Goal: Task Accomplishment & Management: Use online tool/utility

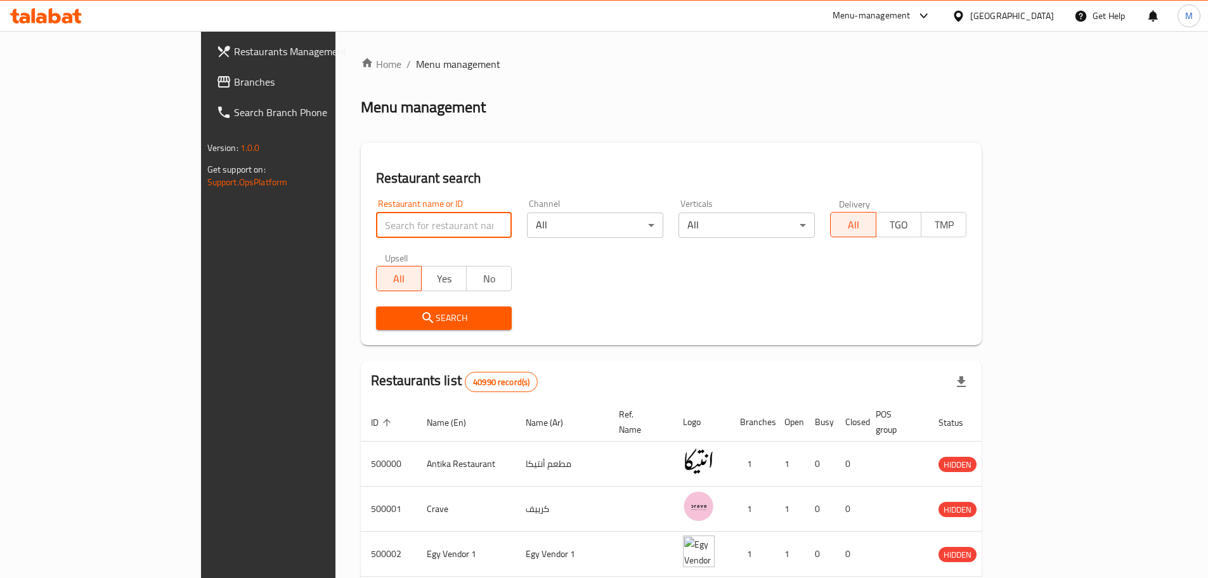
click at [376, 214] on input "search" at bounding box center [444, 225] width 136 height 25
paste input "671686"
type input "671686"
click button "Search" at bounding box center [444, 317] width 136 height 23
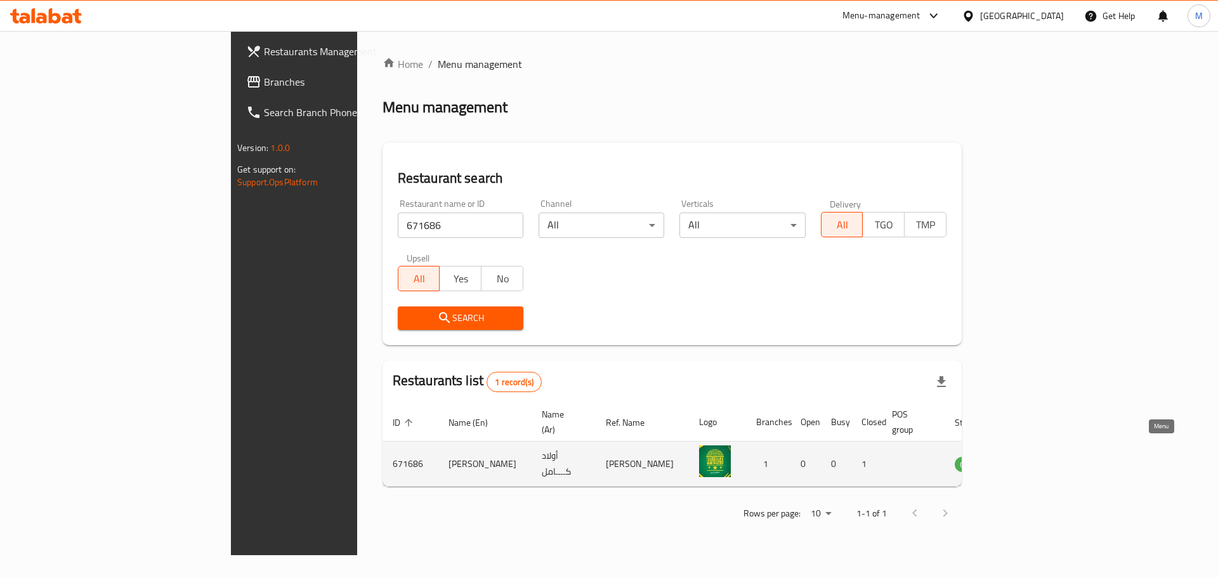
click at [1036, 459] on icon "enhanced table" at bounding box center [1029, 464] width 14 height 11
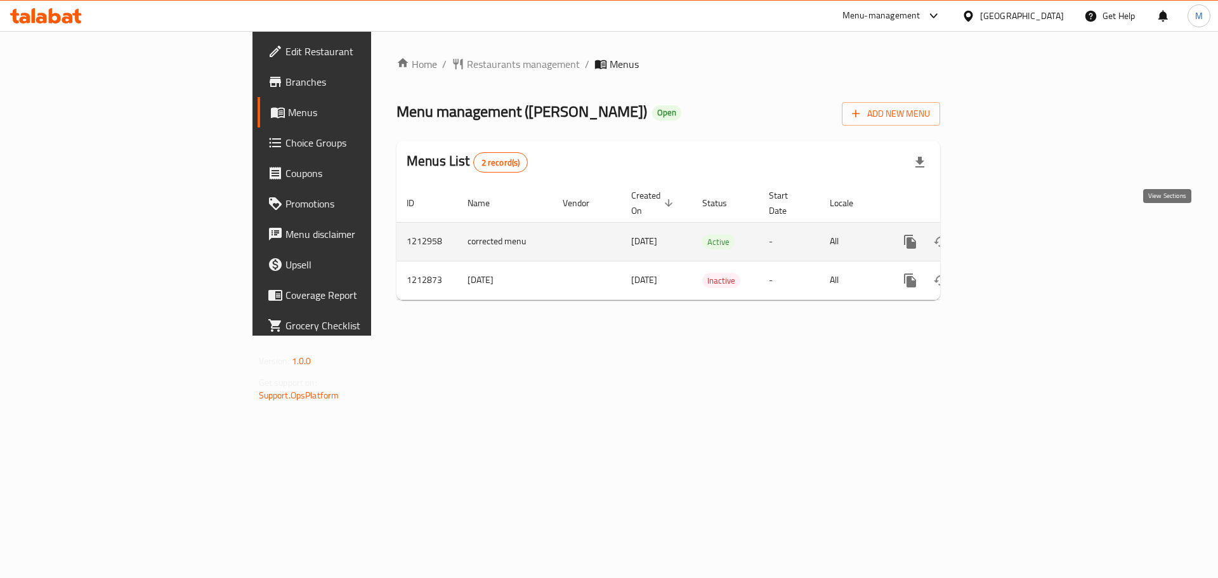
click at [1009, 234] on icon "enhanced table" at bounding box center [1001, 241] width 15 height 15
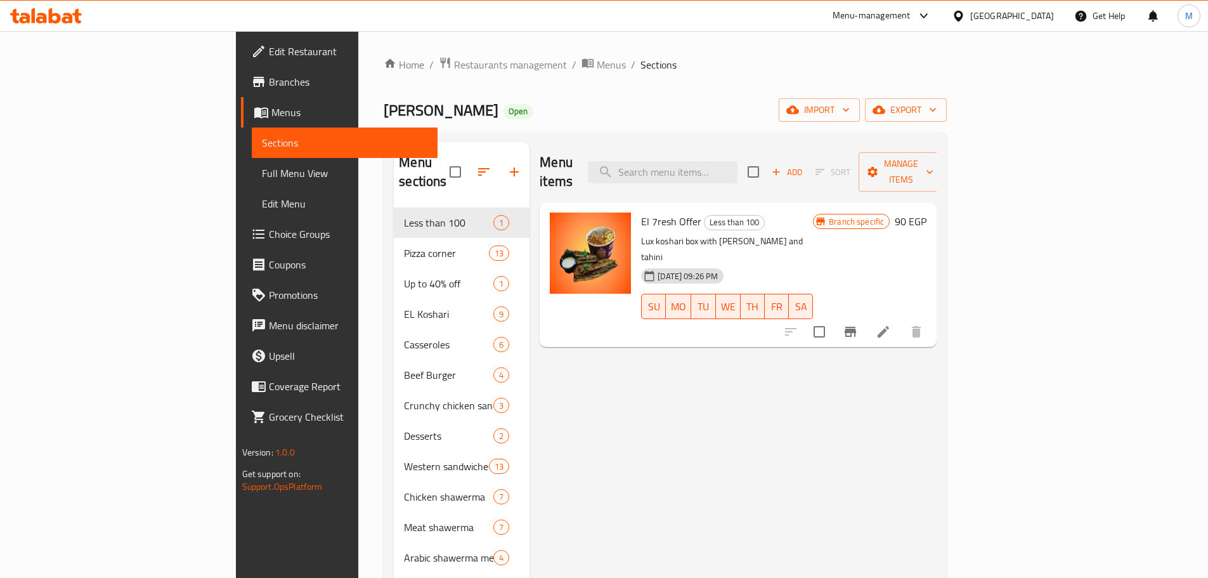
click at [685, 88] on div "Home / Restaurants management / Menus / Sections [PERSON_NAME] Open import expo…" at bounding box center [665, 519] width 563 height 927
click at [937, 114] on span "export" at bounding box center [906, 110] width 62 height 16
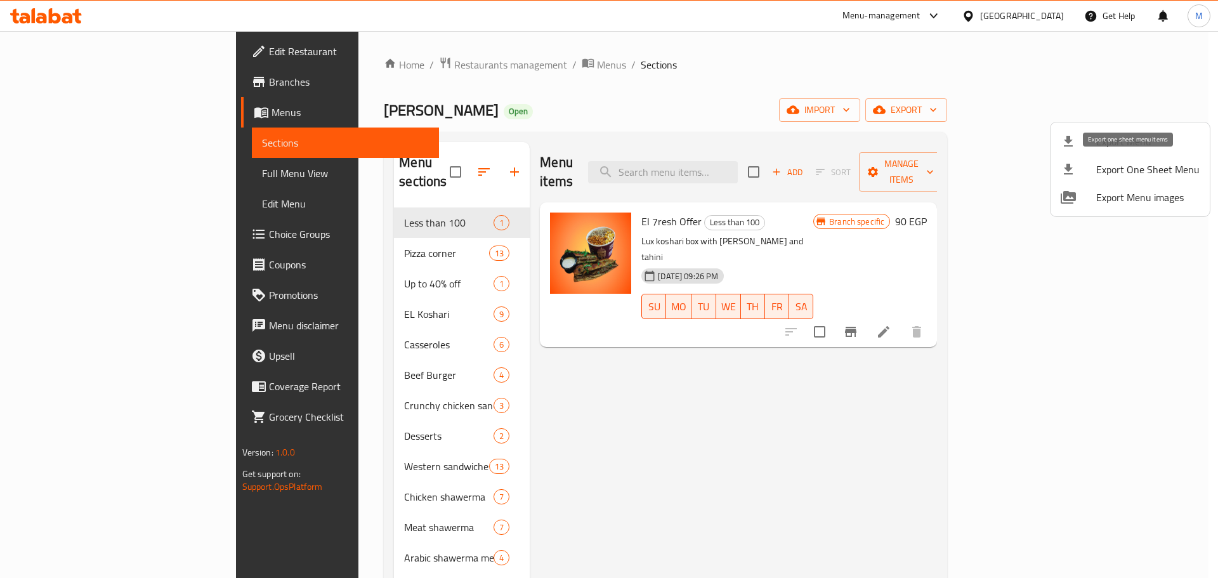
click at [1141, 164] on span "Export One Sheet Menu" at bounding box center [1147, 169] width 103 height 15
click at [1128, 145] on span "Export Menu" at bounding box center [1147, 141] width 103 height 15
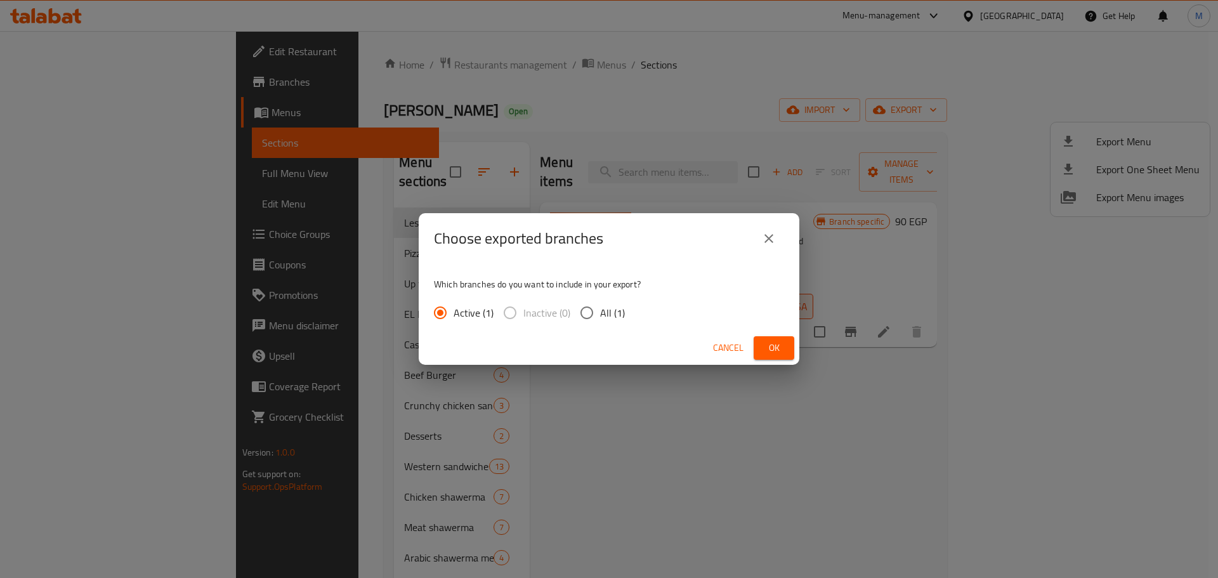
click at [779, 348] on span "Ok" at bounding box center [774, 348] width 20 height 16
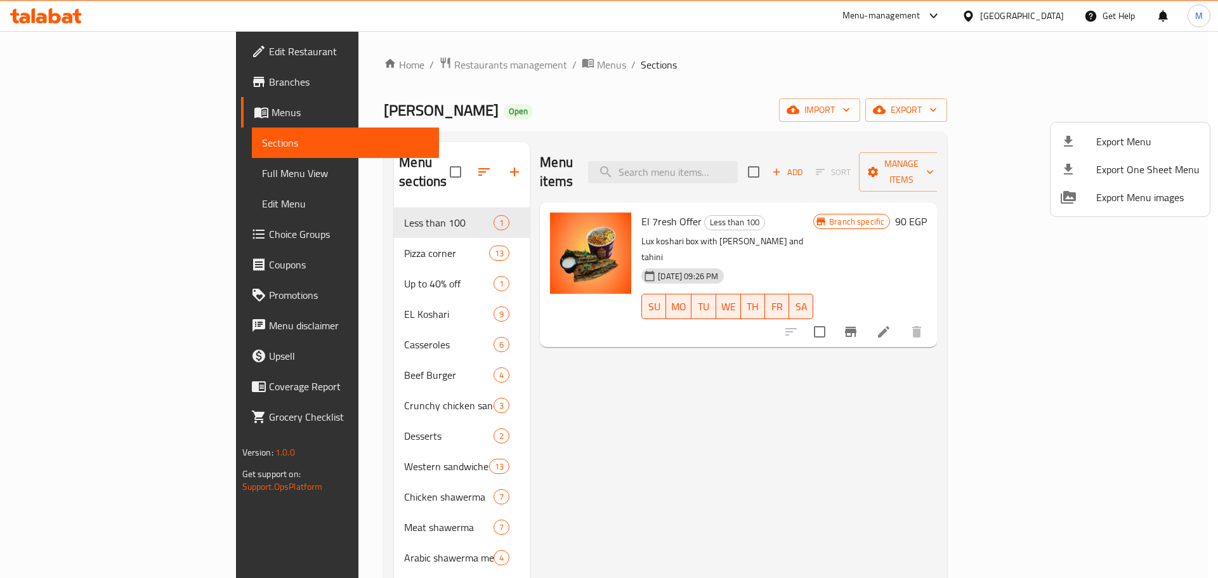
click at [903, 69] on div at bounding box center [609, 289] width 1218 height 578
